Goal: Find specific page/section: Find specific page/section

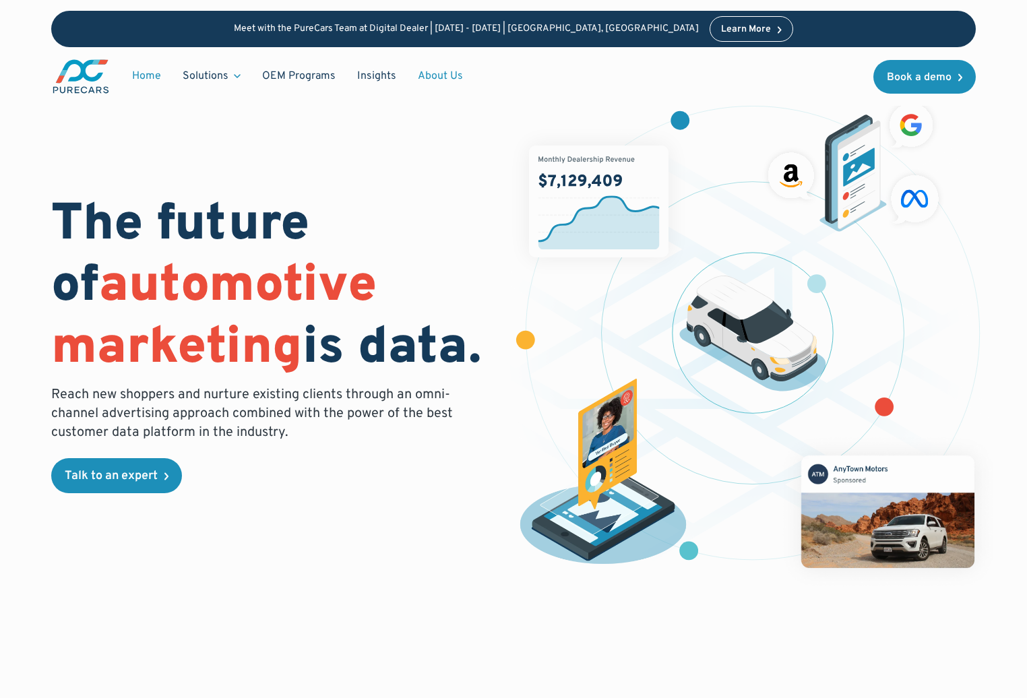
click at [438, 79] on link "About Us" at bounding box center [440, 76] width 67 height 26
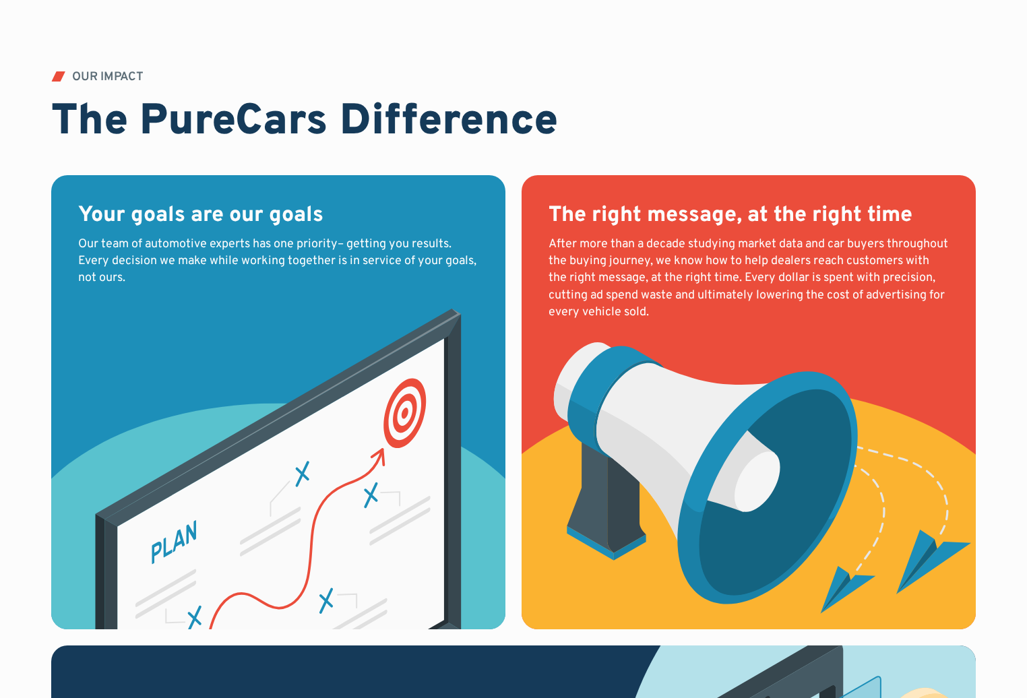
scroll to position [1415, 0]
